Goal: Information Seeking & Learning: Learn about a topic

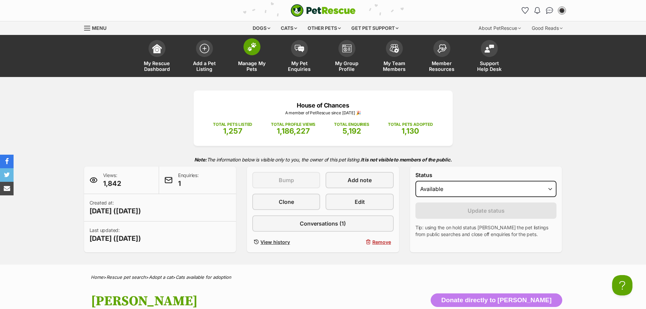
click at [247, 51] on img at bounding box center [251, 46] width 9 height 9
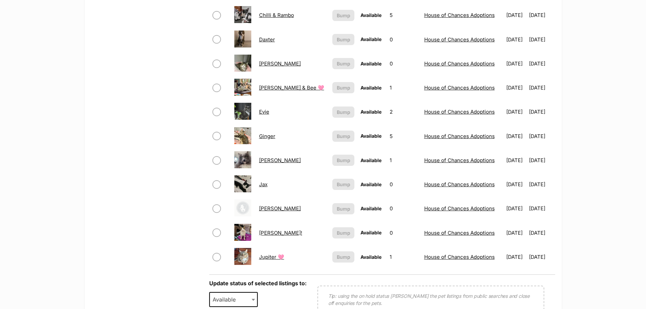
scroll to position [407, 0]
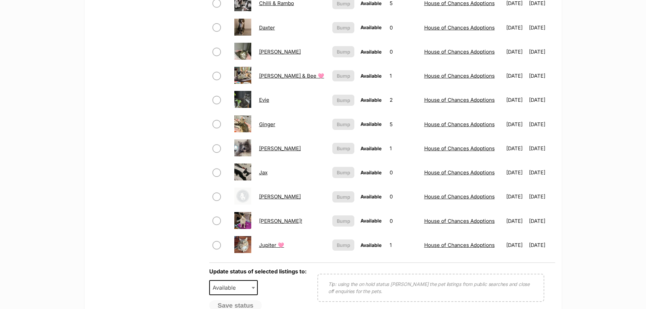
click at [264, 197] on link "Jess" at bounding box center [280, 196] width 42 height 6
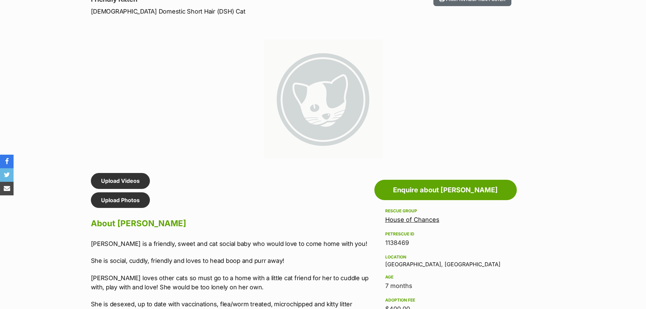
scroll to position [407, 0]
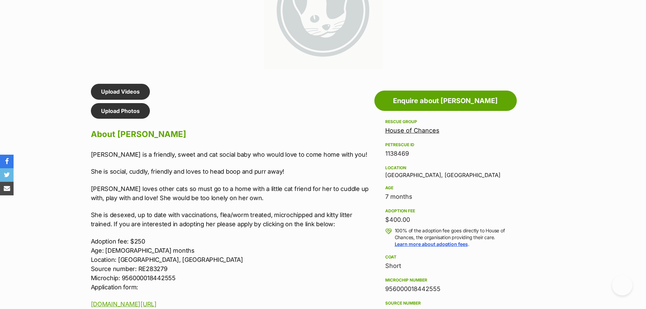
click at [174, 213] on p "She is desexed, up to date with vaccinations, flea/worm treated, microchipped a…" at bounding box center [231, 219] width 280 height 18
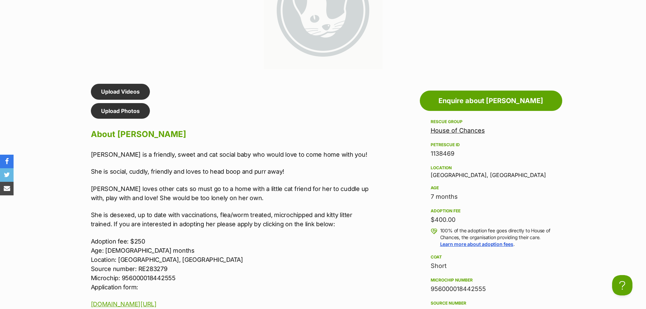
scroll to position [0, 0]
click at [228, 197] on p "[PERSON_NAME] loves other cats so must go to a home with a little cat friend fo…" at bounding box center [231, 193] width 280 height 18
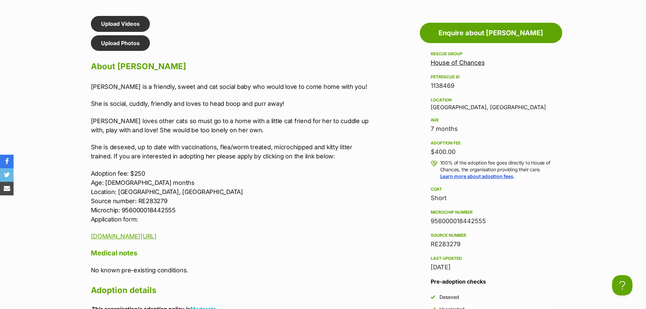
click at [241, 189] on p "Adoption fee: $250 Age: [DEMOGRAPHIC_DATA] months Location: [GEOGRAPHIC_DATA], …" at bounding box center [231, 196] width 280 height 55
click at [305, 185] on p "Adoption fee: $250 Age: [DEMOGRAPHIC_DATA] months Location: [GEOGRAPHIC_DATA], …" at bounding box center [231, 196] width 280 height 55
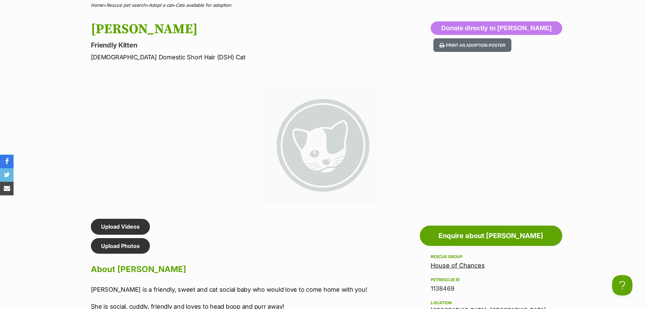
scroll to position [271, 0]
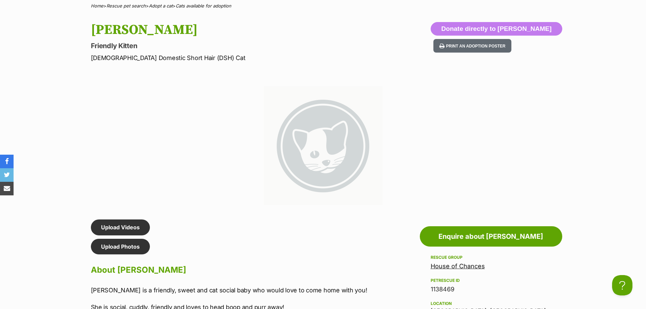
click at [217, 191] on div at bounding box center [323, 146] width 220 height 120
